Goal: Transaction & Acquisition: Obtain resource

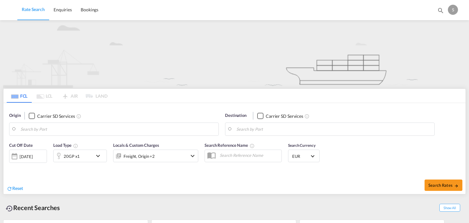
type input "[PERSON_NAME] ([PERSON_NAME]), [GEOGRAPHIC_DATA]"
type input "[GEOGRAPHIC_DATA], NLRTM"
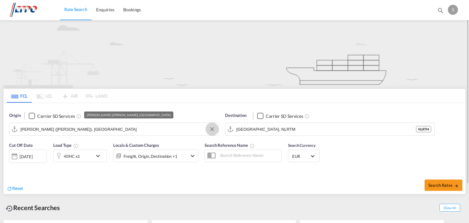
click at [212, 129] on button "Clear Input" at bounding box center [211, 128] width 9 height 9
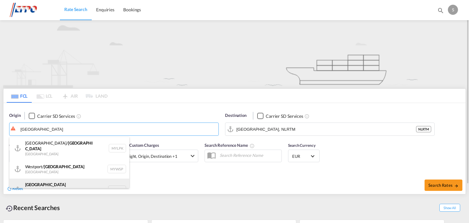
click at [90, 182] on div "[GEOGRAPHIC_DATA] ([GEOGRAPHIC_DATA]) [GEOGRAPHIC_DATA] MYPKG" at bounding box center [69, 190] width 120 height 23
type input "[GEOGRAPHIC_DATA] ([GEOGRAPHIC_DATA]), MYPKG"
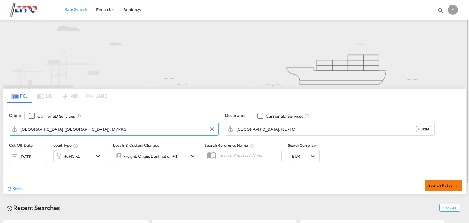
click at [448, 184] on span "Search Rates" at bounding box center [443, 185] width 30 height 5
type input "MYPKG to NLRTM / [DATE]"
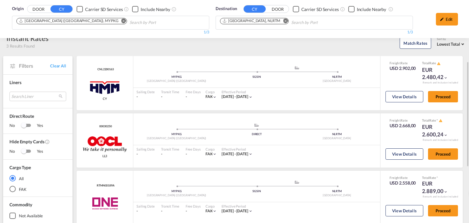
scroll to position [63, 0]
